Goal: Find specific page/section: Find specific page/section

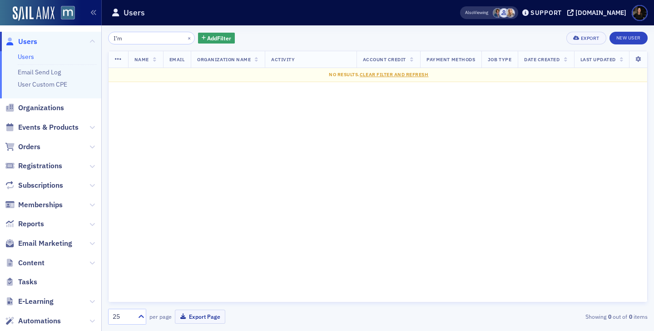
type input "I’m"
click at [185, 37] on button "×" at bounding box center [189, 38] width 8 height 8
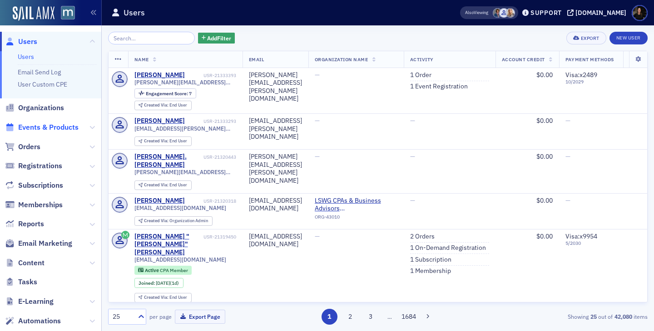
click at [42, 130] on span "Events & Products" at bounding box center [48, 128] width 60 height 10
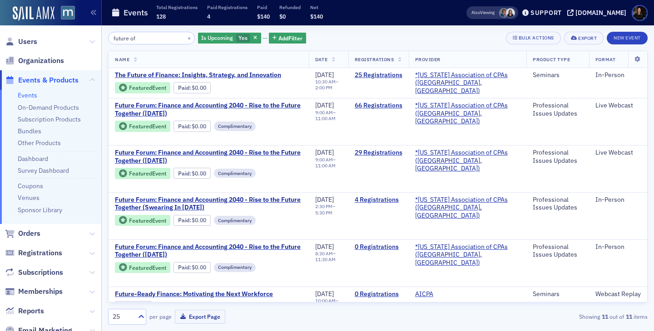
type input "future of"
